Goal: Navigation & Orientation: Find specific page/section

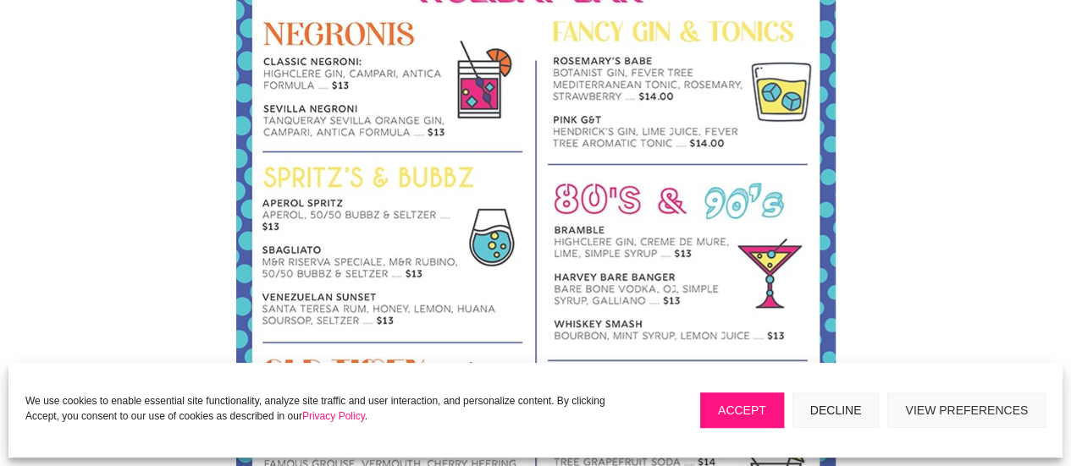
scroll to position [340, 0]
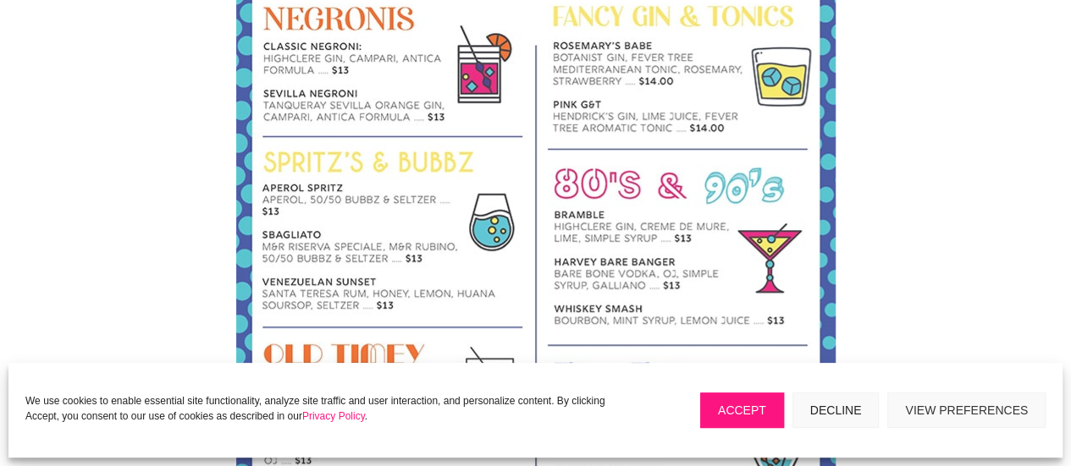
drag, startPoint x: 978, startPoint y: 268, endPoint x: 1043, endPoint y: 314, distance: 79.6
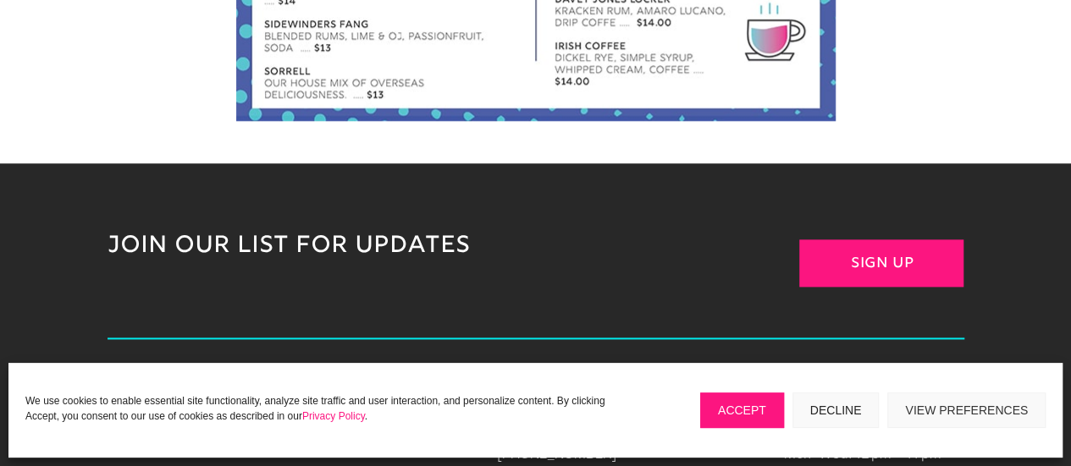
scroll to position [1008, 0]
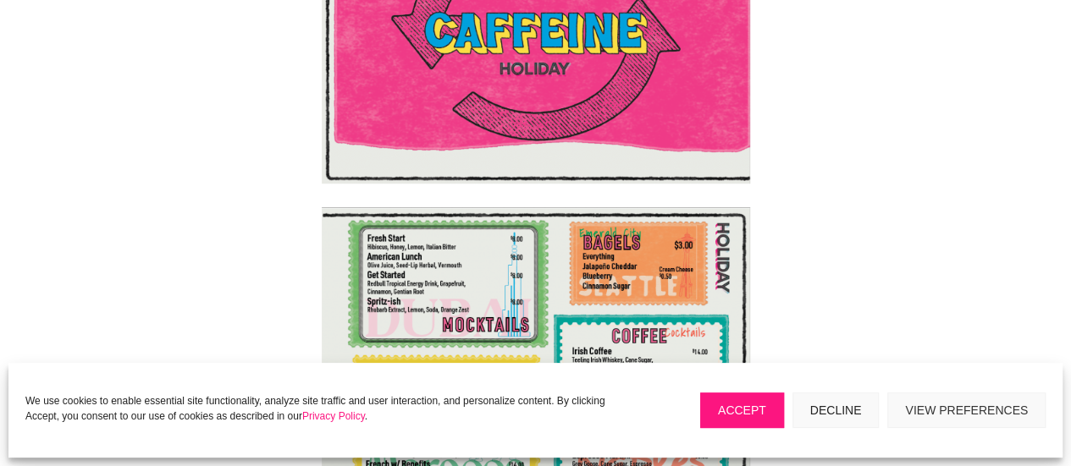
scroll to position [299, 0]
